Goal: Information Seeking & Learning: Learn about a topic

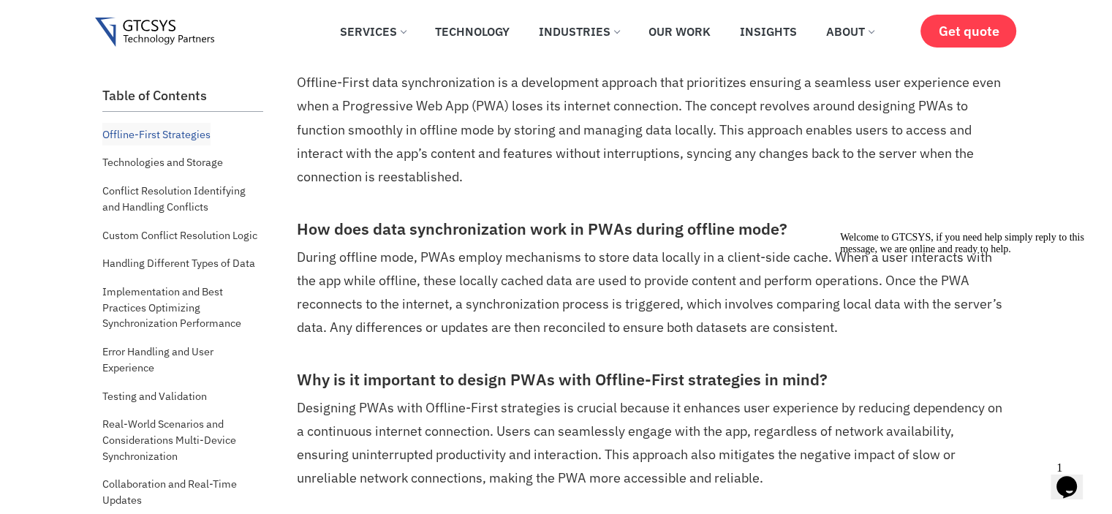
scroll to position [731, 0]
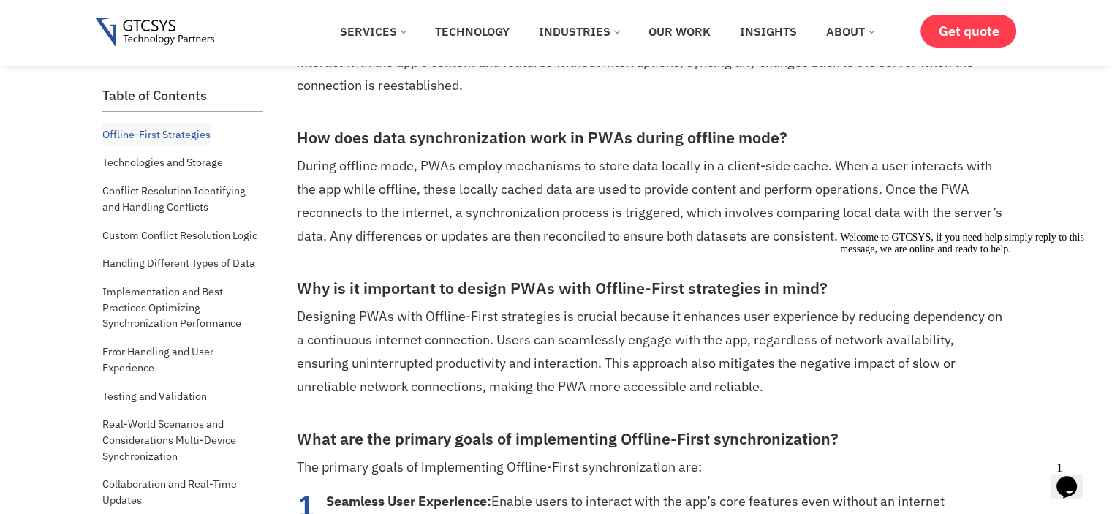
click at [538, 138] on h3 "How does data synchronization work in PWAs during offline mode?" at bounding box center [651, 138] width 709 height 19
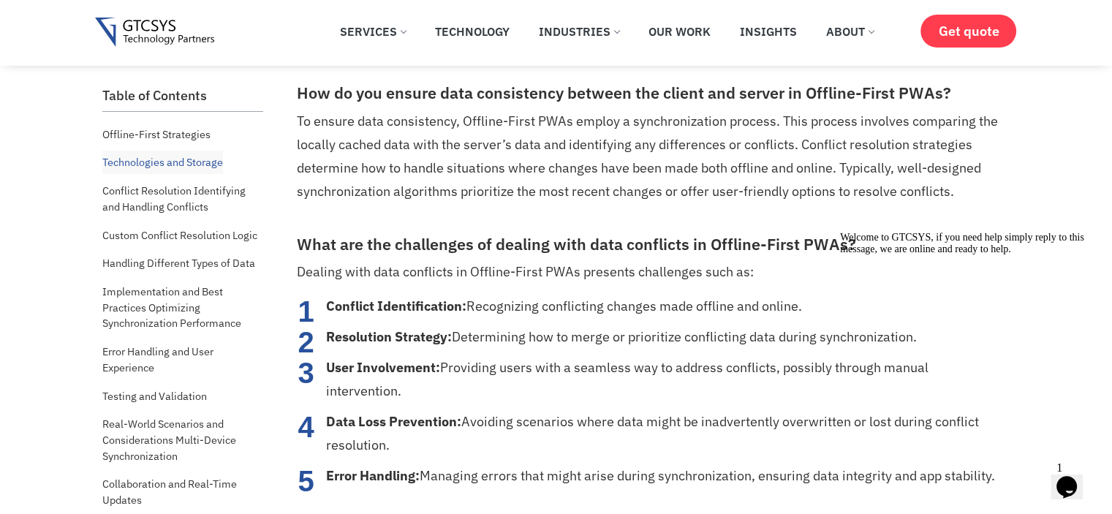
scroll to position [1682, 0]
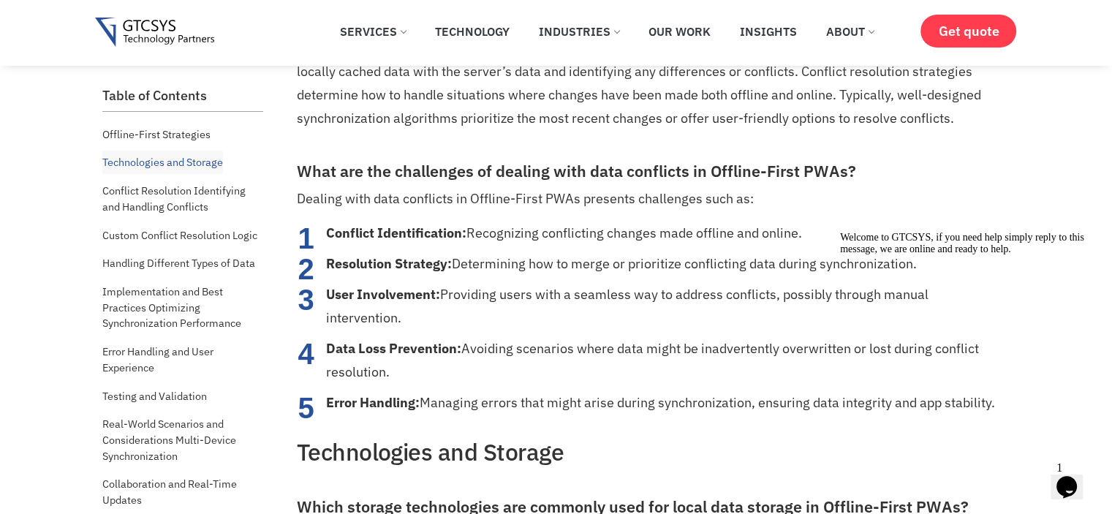
click at [728, 203] on p "Dealing with data conflicts in Offline-First PWAs presents challenges such as:" at bounding box center [651, 198] width 709 height 23
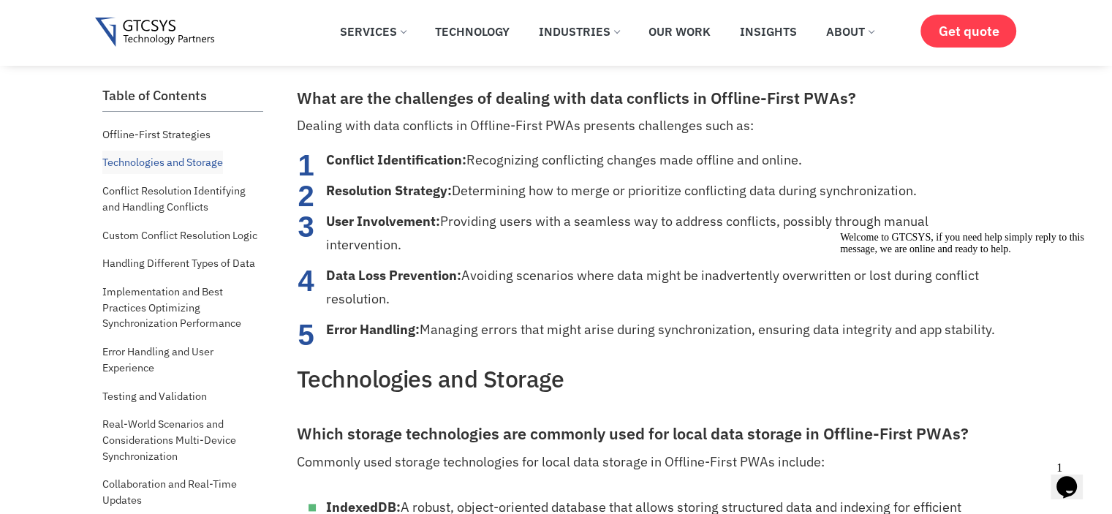
click at [751, 276] on li "Data Loss Prevention: Avoiding scenarios where data might be inadvertently over…" at bounding box center [666, 287] width 680 height 47
click at [751, 275] on li "Data Loss Prevention: Avoiding scenarios where data might be inadvertently over…" at bounding box center [666, 287] width 680 height 47
click at [719, 287] on li "Data Loss Prevention: Avoiding scenarios where data might be inadvertently over…" at bounding box center [666, 287] width 680 height 47
click at [668, 268] on li "Data Loss Prevention: Avoiding scenarios where data might be inadvertently over…" at bounding box center [666, 287] width 680 height 47
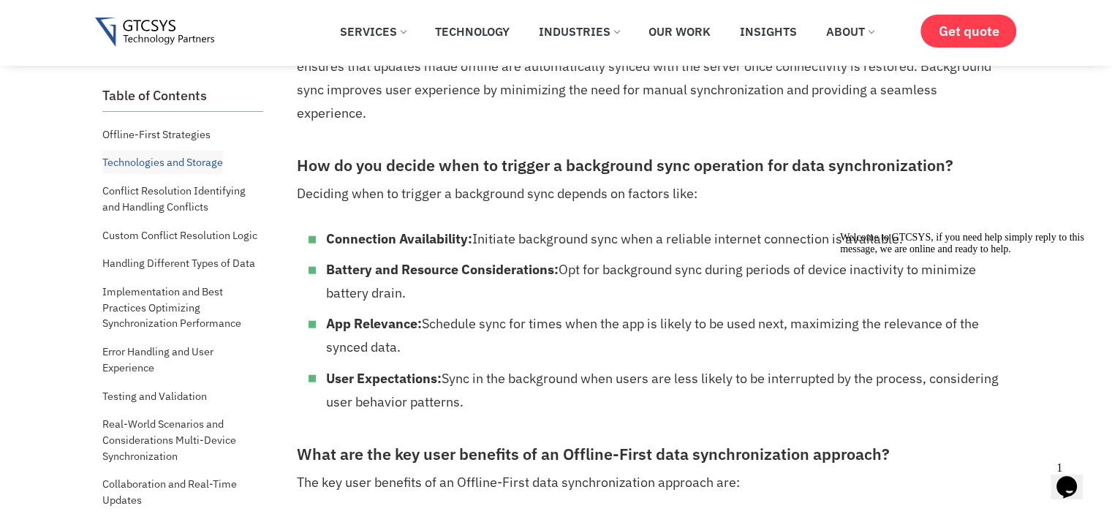
scroll to position [3539, 0]
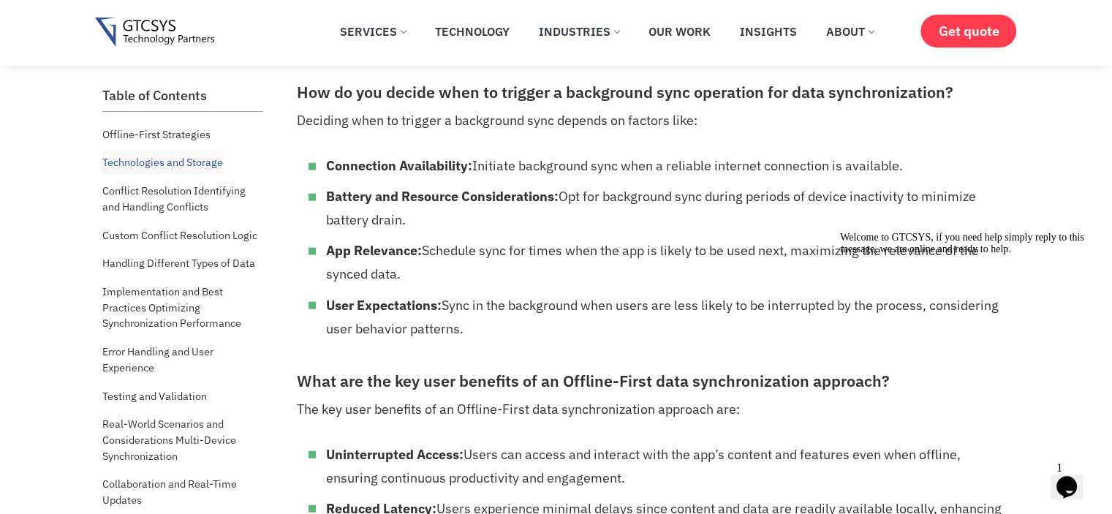
click at [719, 298] on li "User Expectations: Sync in the background when users are less likely to be inte…" at bounding box center [666, 317] width 680 height 47
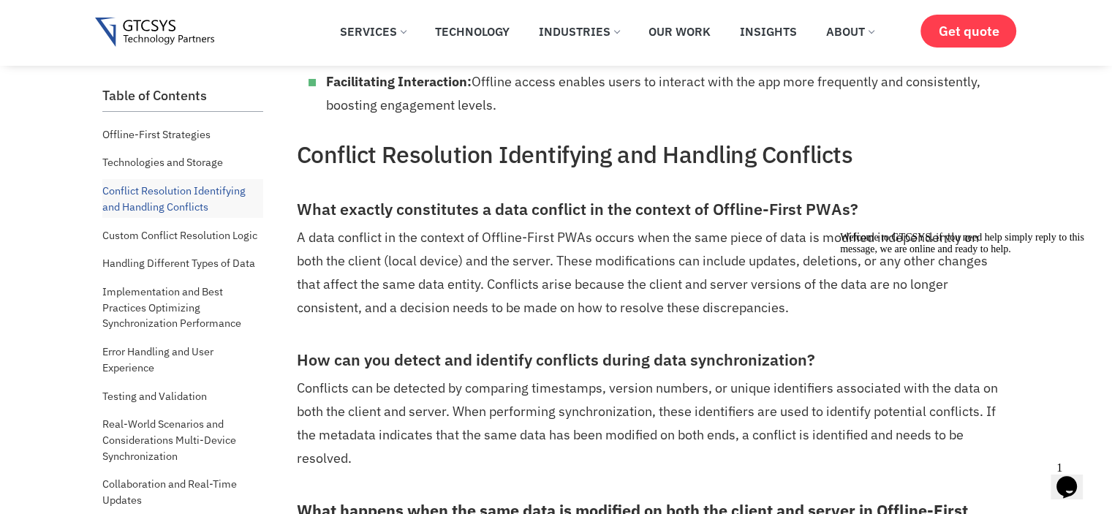
scroll to position [5176, 0]
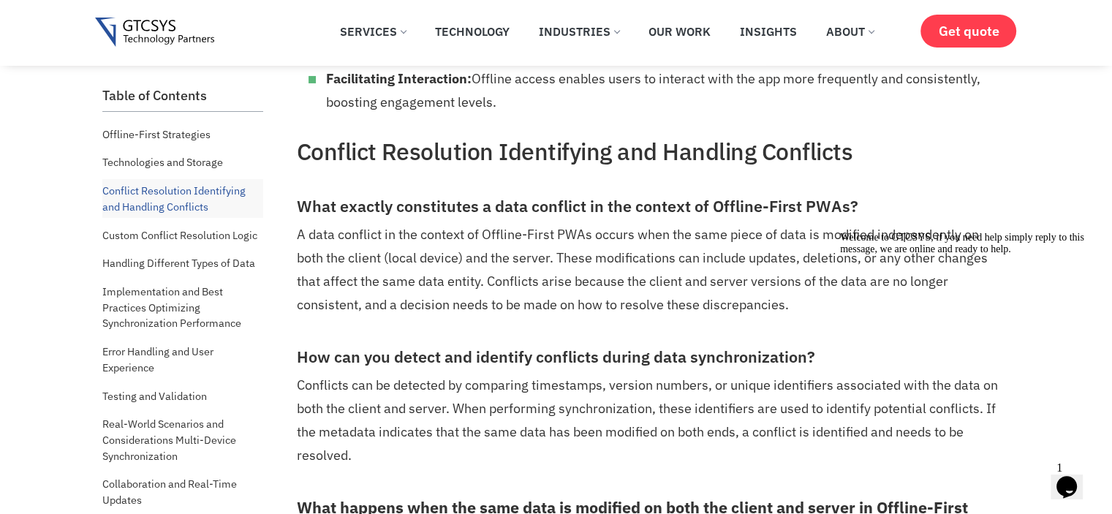
click at [520, 229] on p "A data conflict in the context of Offline-First PWAs occurs when the same piece…" at bounding box center [651, 270] width 709 height 94
click at [559, 260] on p "A data conflict in the context of Offline-First PWAs occurs when the same piece…" at bounding box center [651, 270] width 709 height 94
click at [536, 254] on p "A data conflict in the context of Offline-First PWAs occurs when the same piece…" at bounding box center [651, 270] width 709 height 94
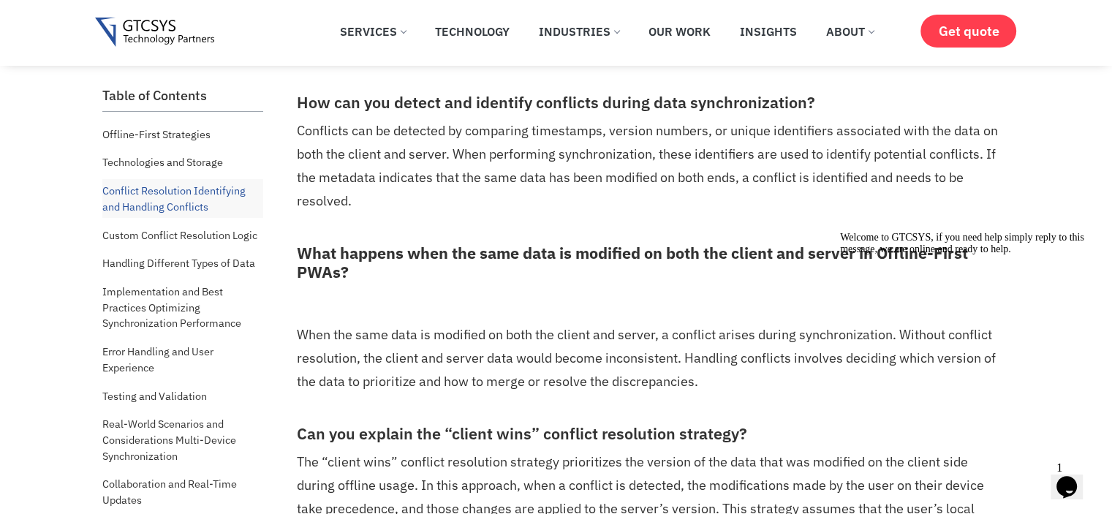
scroll to position [5396, 0]
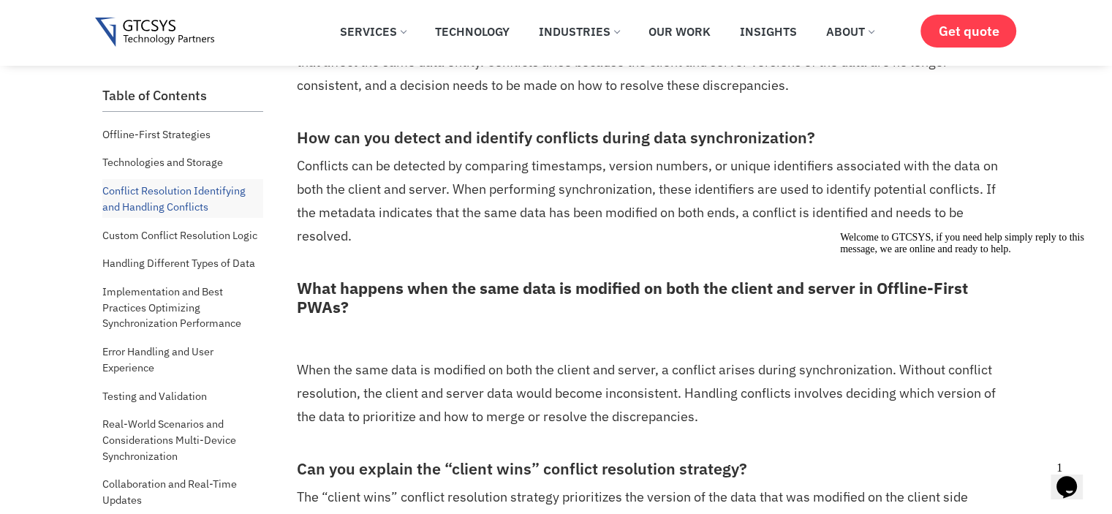
drag, startPoint x: 1083, startPoint y: 339, endPoint x: 1891, endPoint y: 564, distance: 838.7
click at [840, 232] on icon "Chat attention grabber" at bounding box center [840, 232] width 0 height 0
drag, startPoint x: 2126, startPoint y: 850, endPoint x: 1106, endPoint y: 428, distance: 1104.0
click at [1027, 476] on icon "Close" at bounding box center [1027, 482] width 0 height 12
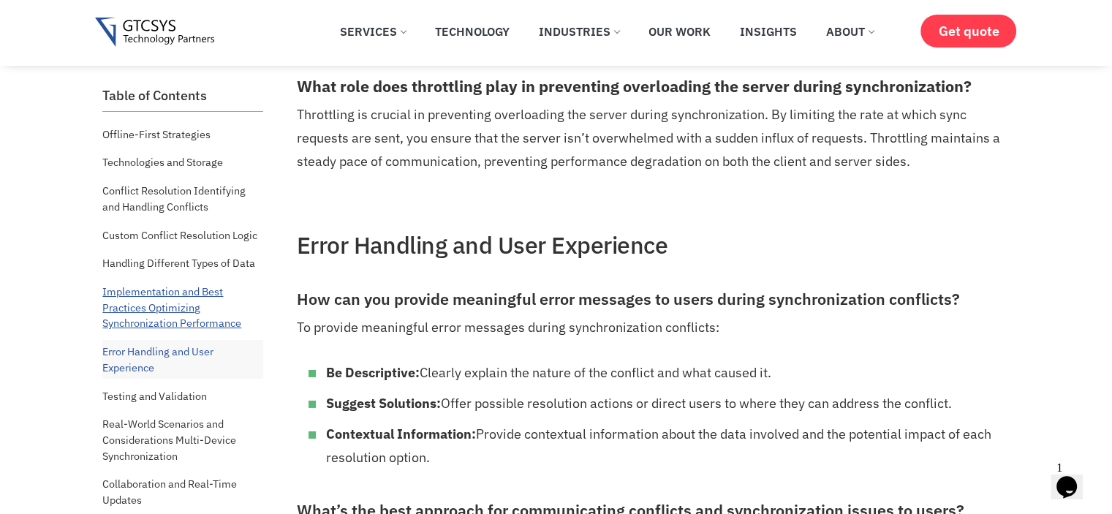
scroll to position [10368, 0]
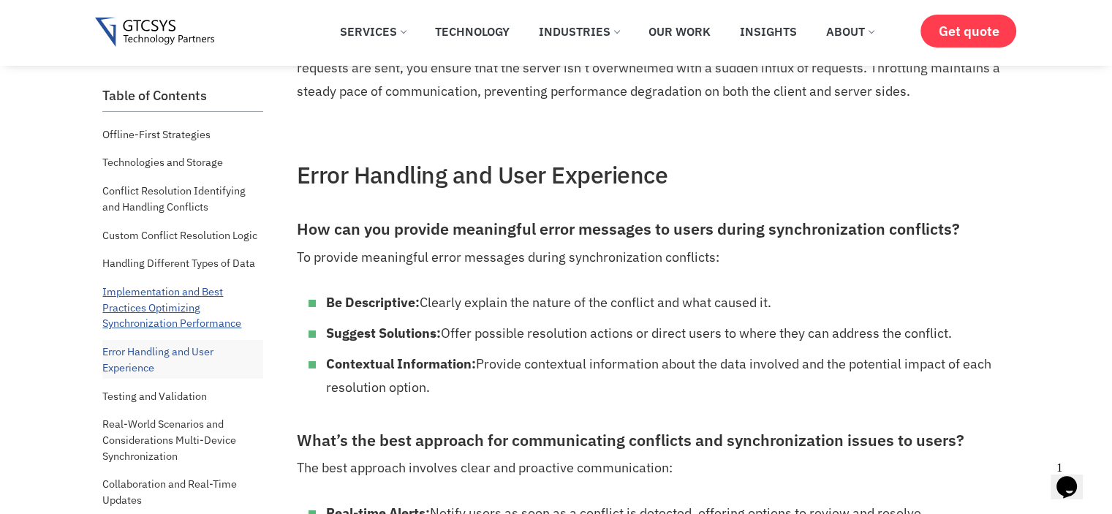
click at [173, 309] on link "Implementation and Best Practices Optimizing Synchronization Performance" at bounding box center [182, 307] width 161 height 55
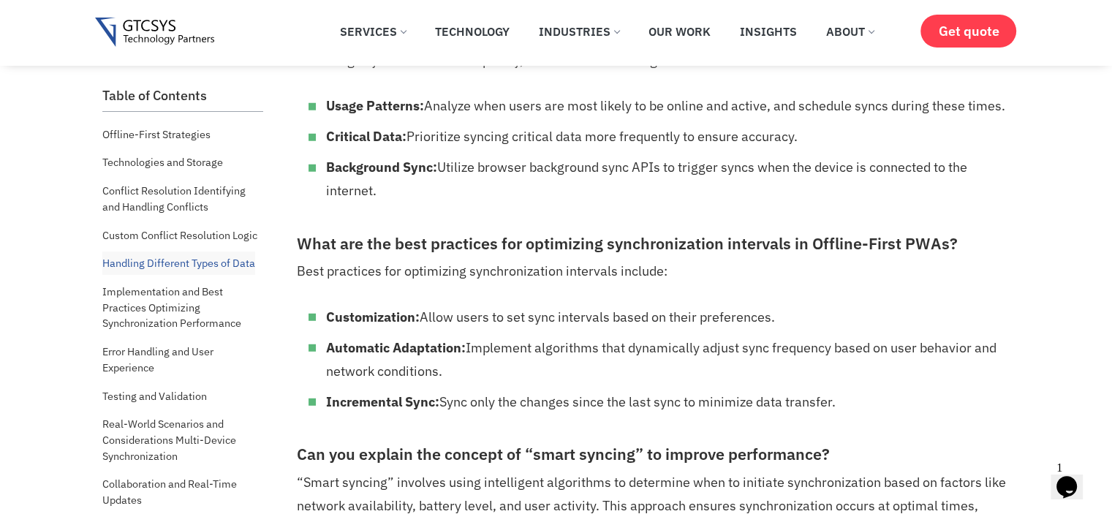
scroll to position [9594, 0]
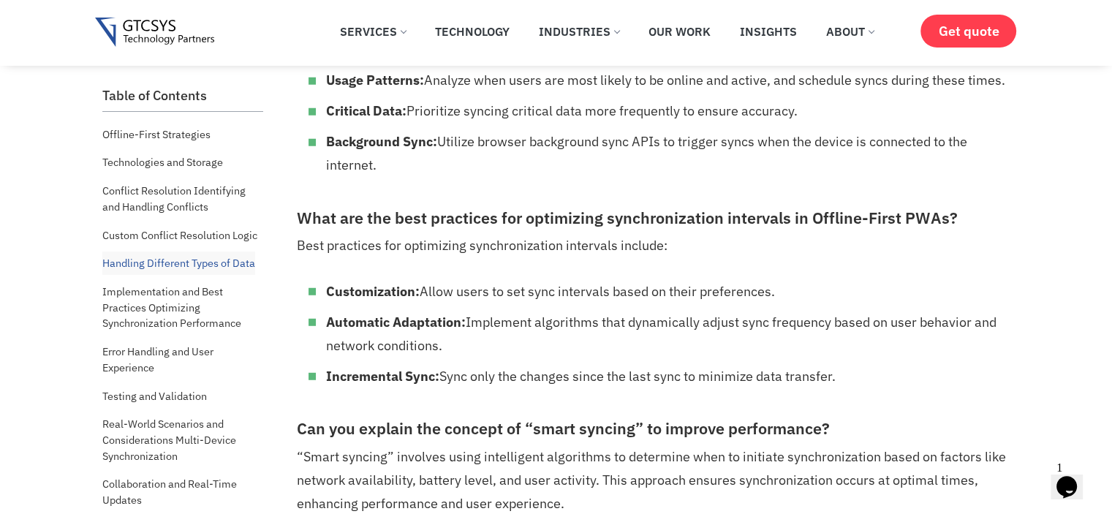
click at [578, 303] on li "Customization: Allow users to set sync intervals based on their preferences." at bounding box center [666, 291] width 680 height 23
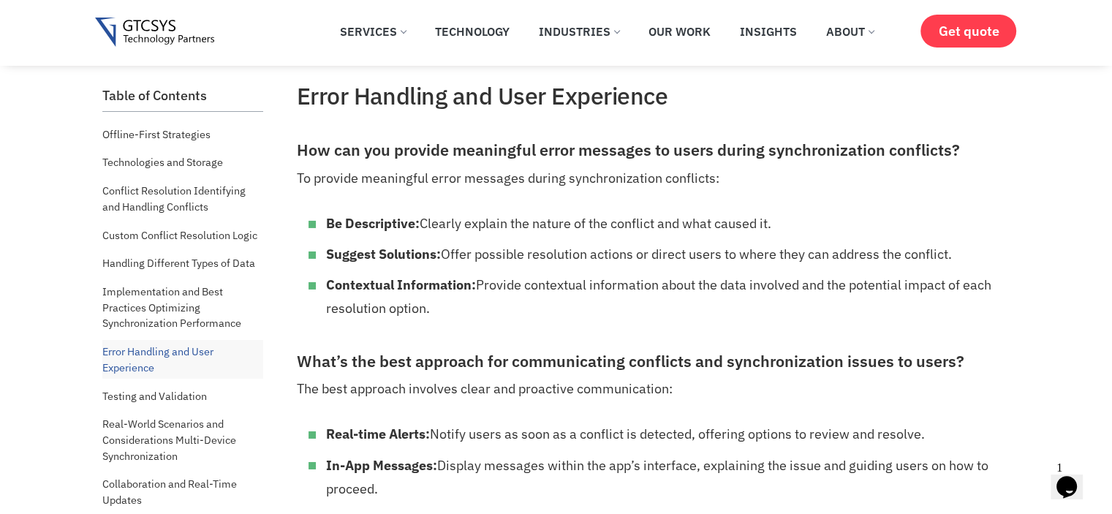
scroll to position [10471, 0]
